Goal: Task Accomplishment & Management: Manage account settings

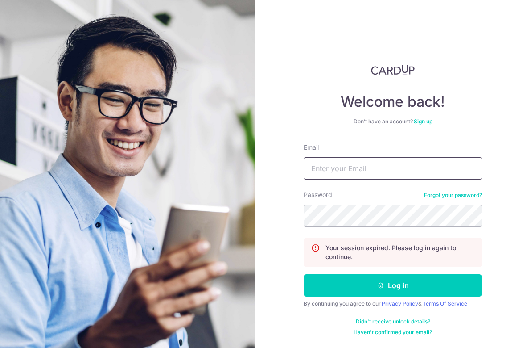
type input "[EMAIL_ADDRESS][DOMAIN_NAME]"
click at [382, 301] on div "By continuing you agree to our Privacy Policy & Terms Of Service" at bounding box center [393, 303] width 178 height 7
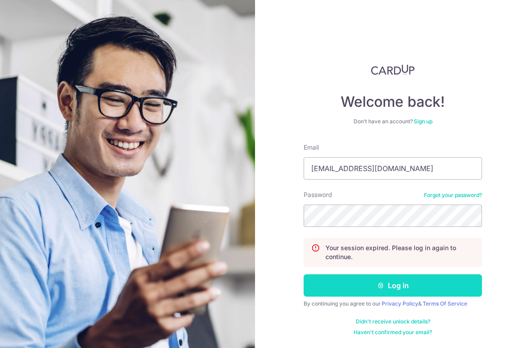
click at [380, 288] on icon "submit" at bounding box center [380, 285] width 7 height 7
